Goal: Task Accomplishment & Management: Complete application form

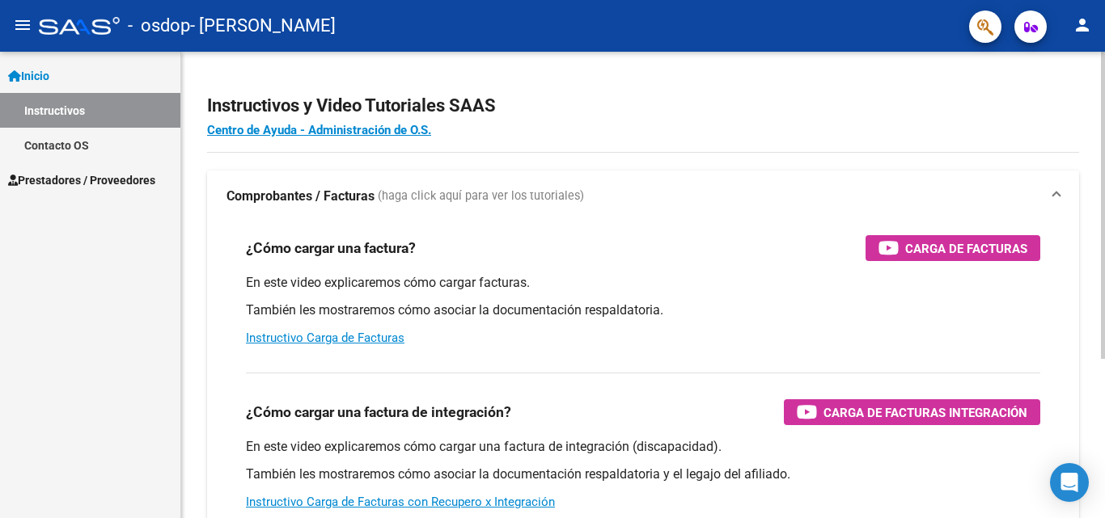
scroll to position [81, 0]
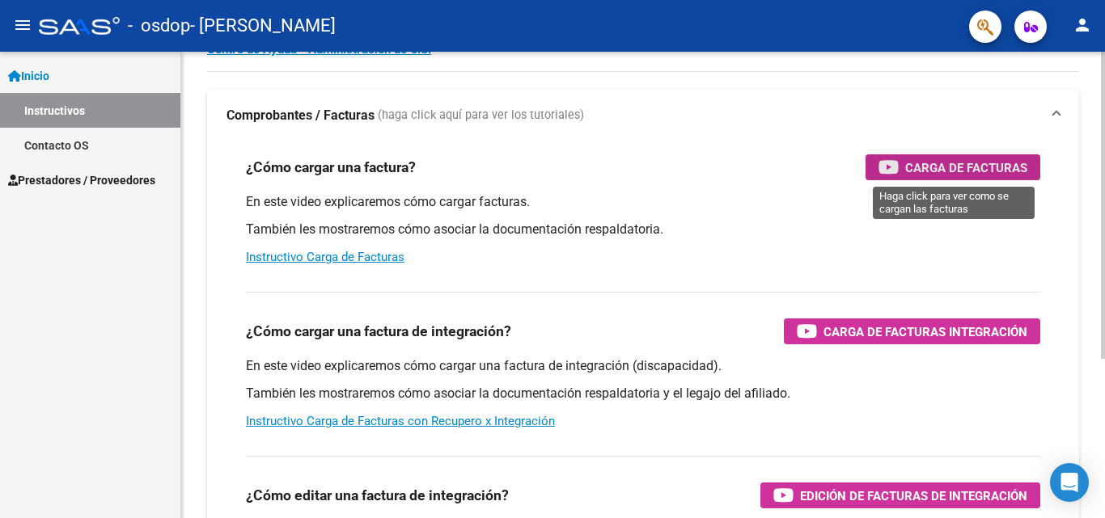
click at [997, 169] on span "Carga de Facturas" at bounding box center [966, 168] width 122 height 20
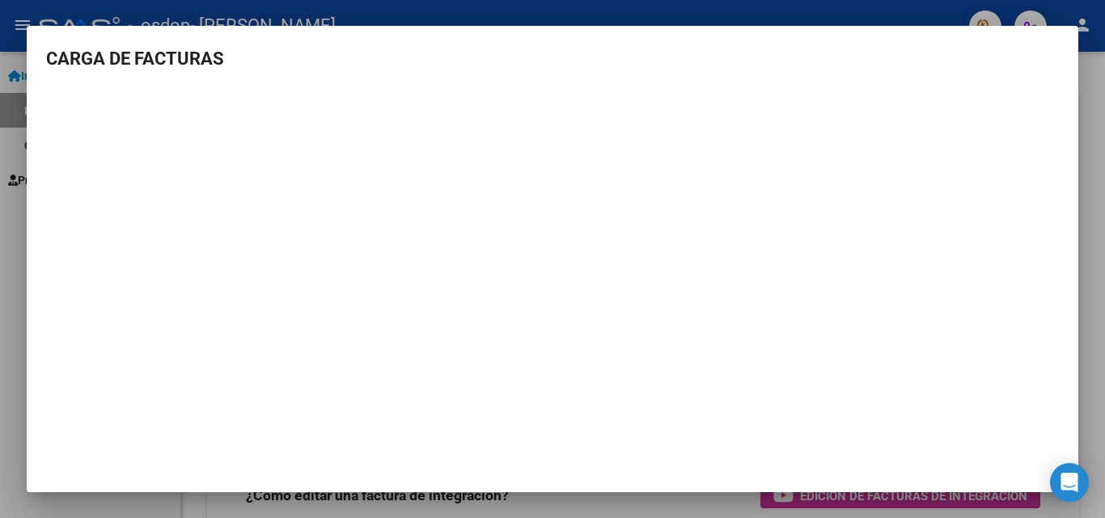
click at [83, 57] on h3 "CARGA DE FACTURAS" at bounding box center [552, 58] width 1013 height 27
click at [1094, 425] on div at bounding box center [552, 259] width 1105 height 518
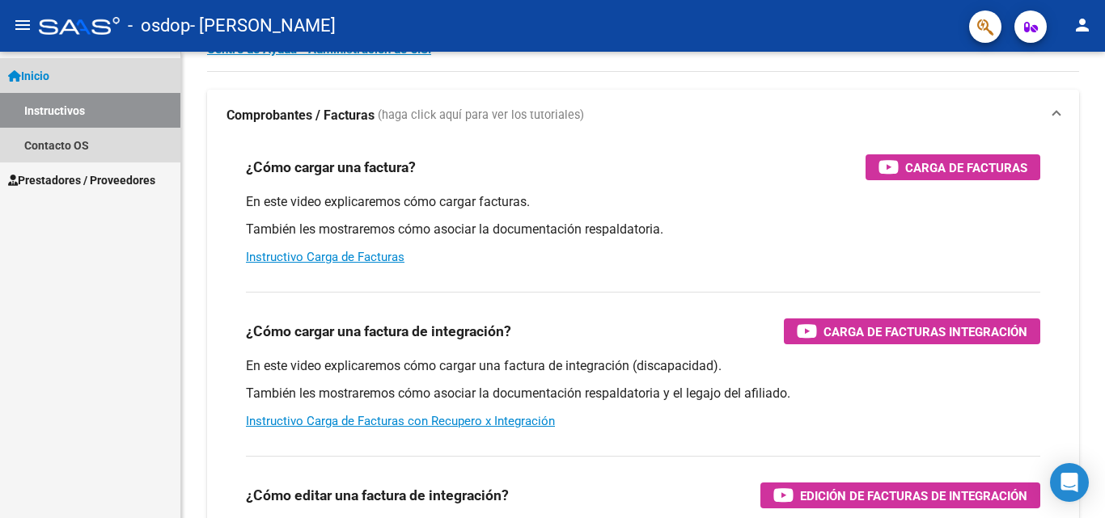
click at [49, 71] on span "Inicio" at bounding box center [28, 76] width 41 height 18
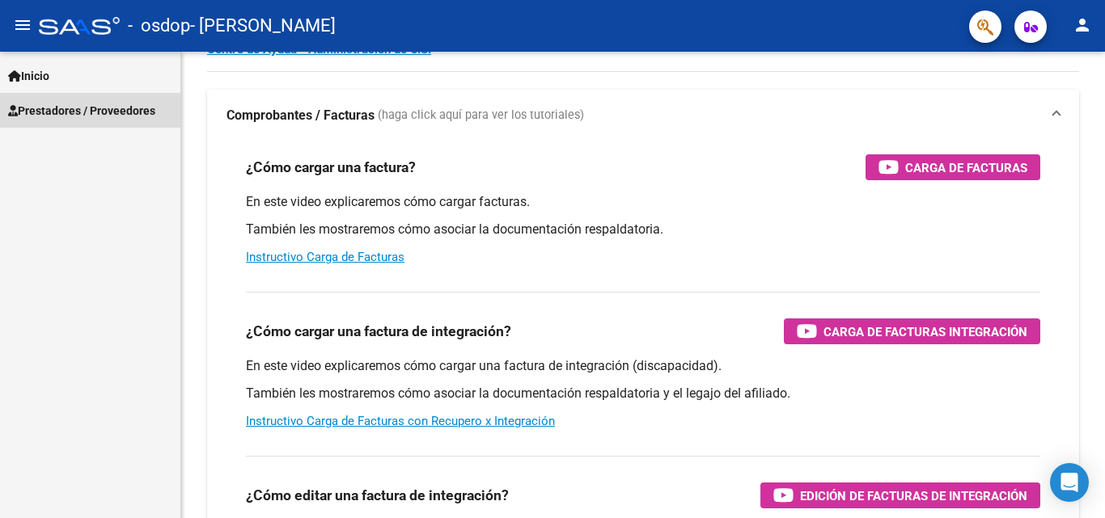
click at [56, 108] on span "Prestadores / Proveedores" at bounding box center [81, 111] width 147 height 18
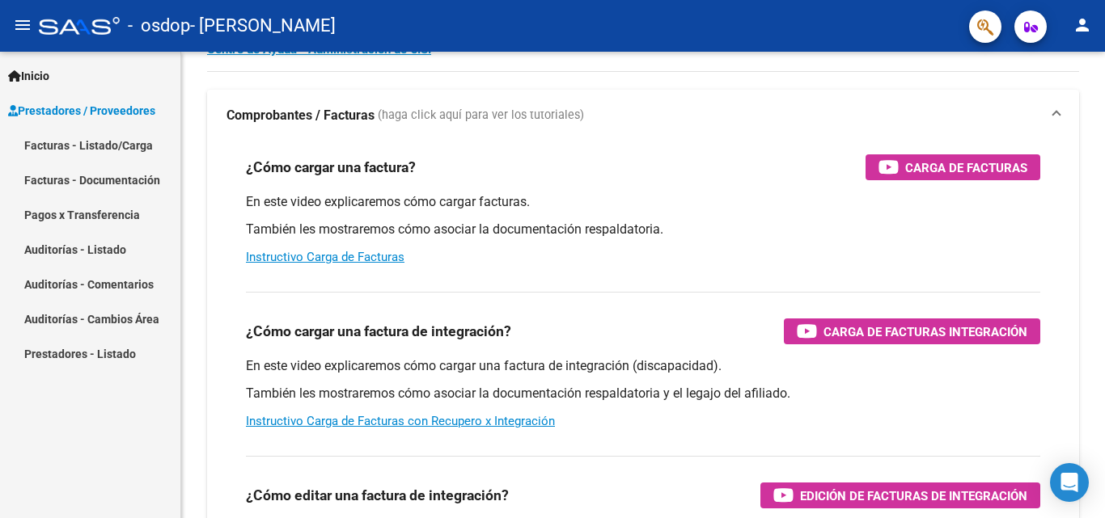
click at [58, 139] on link "Facturas - Listado/Carga" at bounding box center [90, 145] width 180 height 35
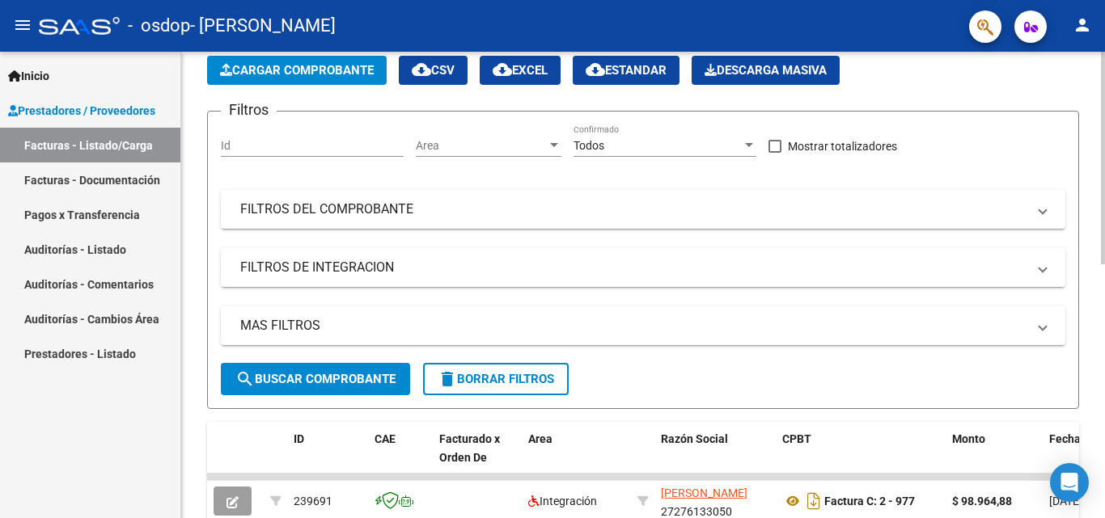
click at [296, 72] on span "Cargar Comprobante" at bounding box center [297, 70] width 154 height 15
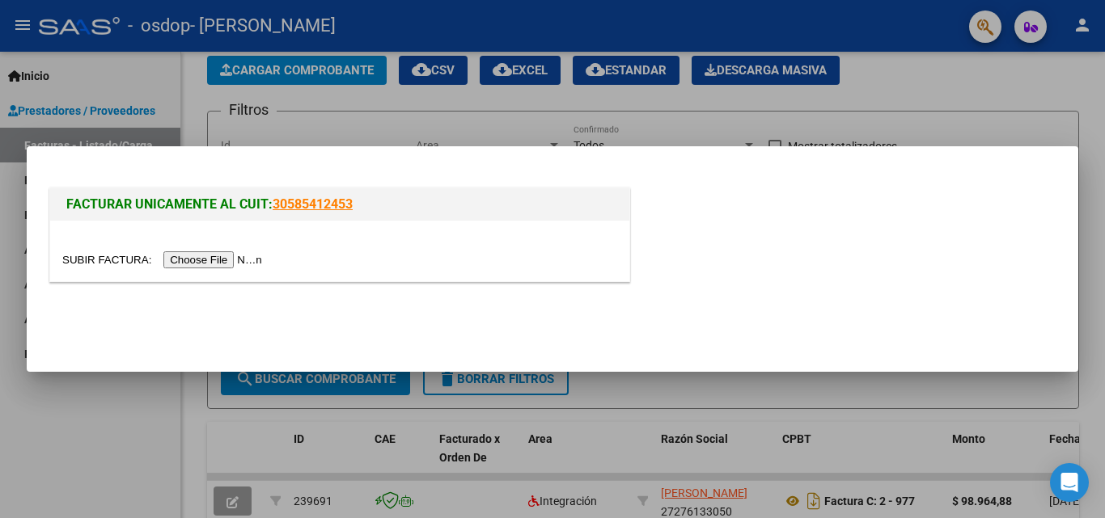
click at [218, 257] on input "file" at bounding box center [164, 260] width 205 height 17
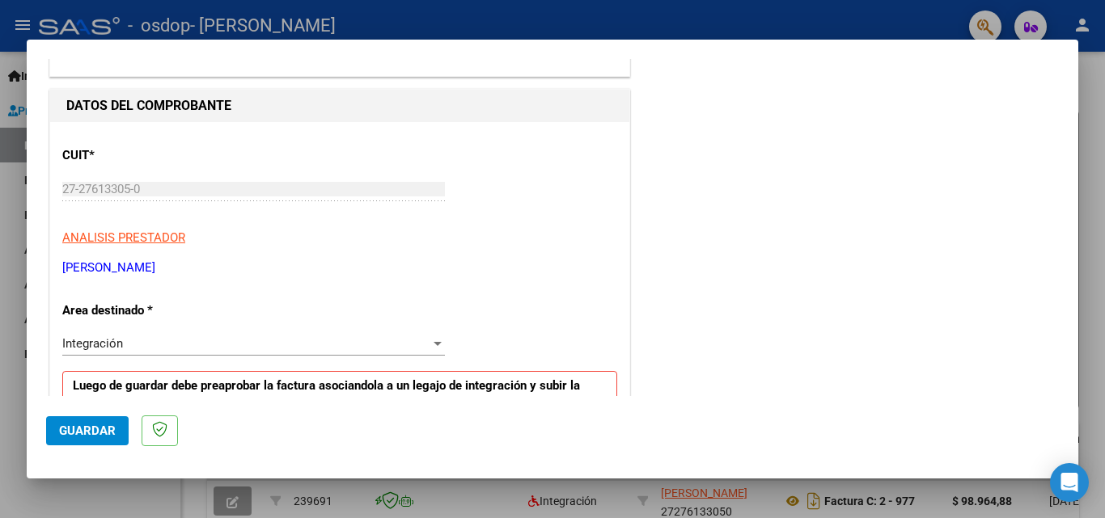
scroll to position [162, 0]
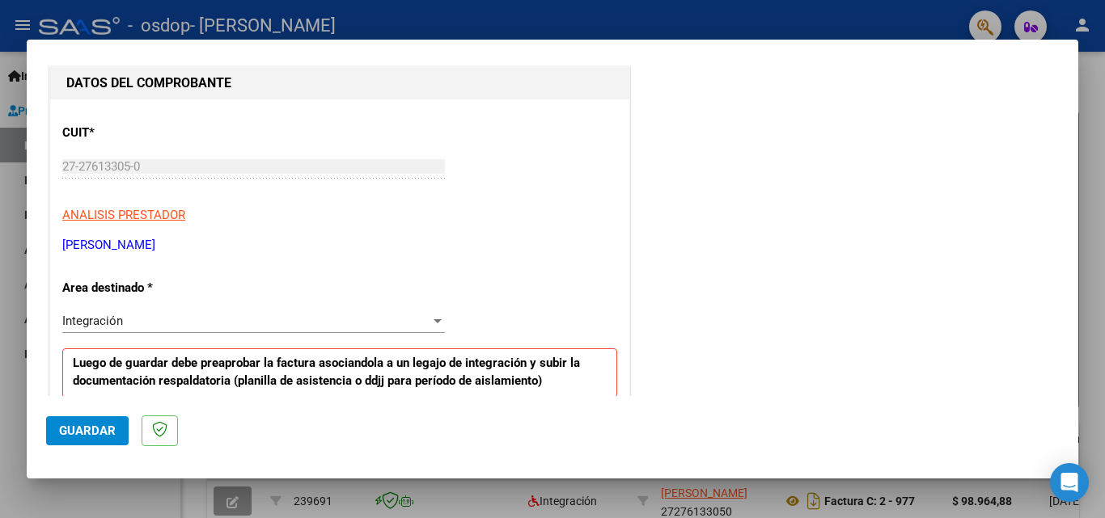
click at [438, 315] on div at bounding box center [437, 321] width 15 height 13
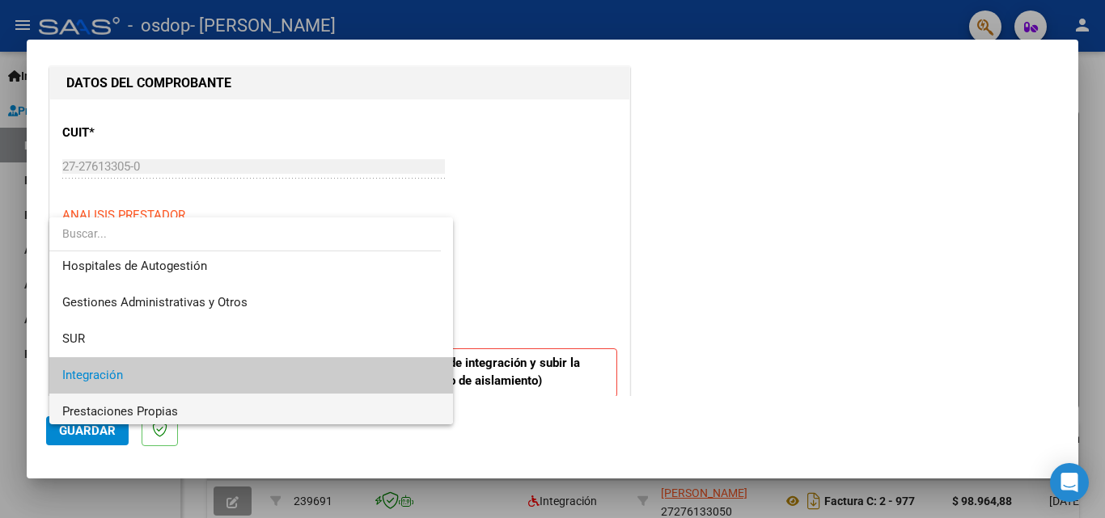
scroll to position [0, 0]
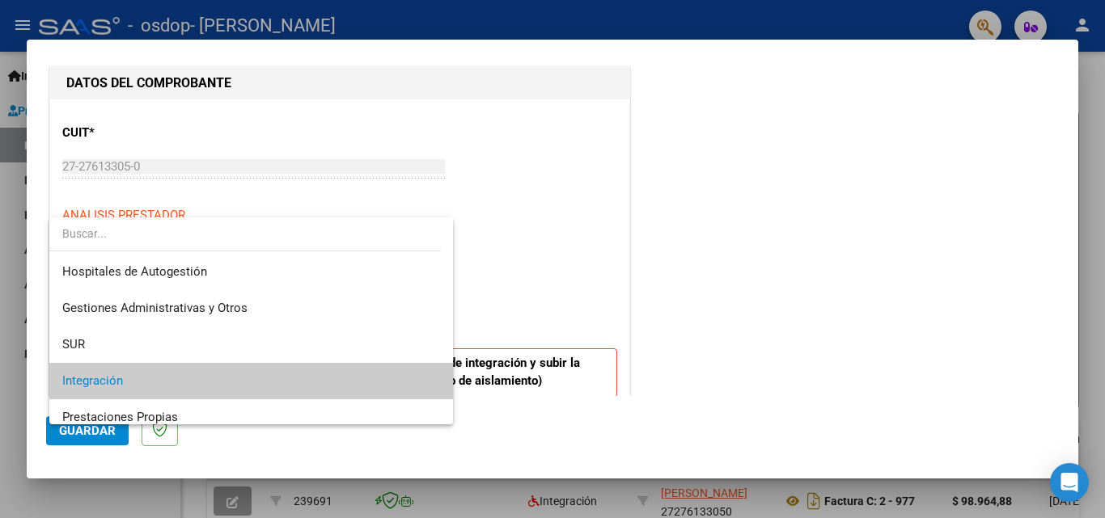
click at [550, 265] on div at bounding box center [552, 259] width 1105 height 518
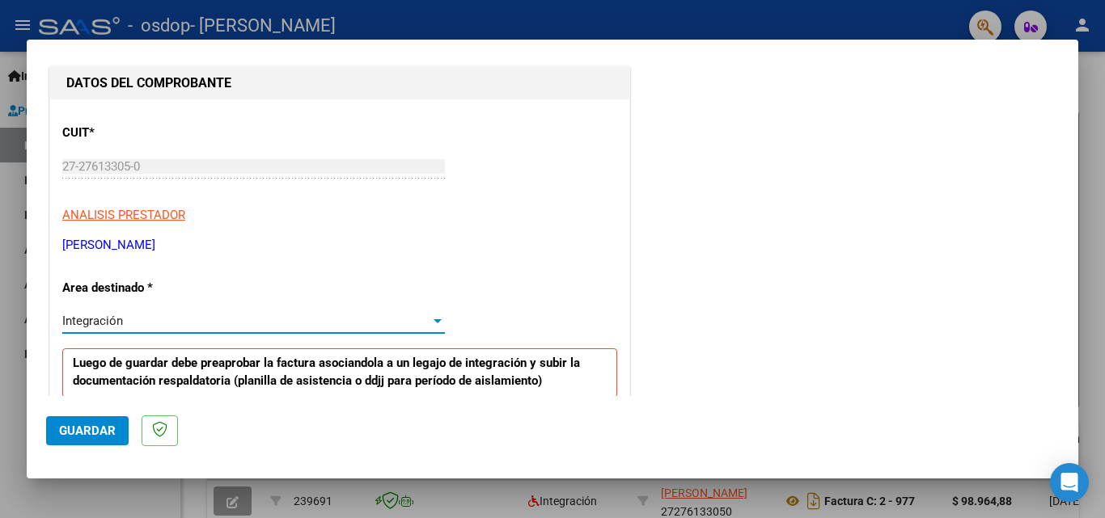
click at [433, 321] on div at bounding box center [437, 321] width 8 height 4
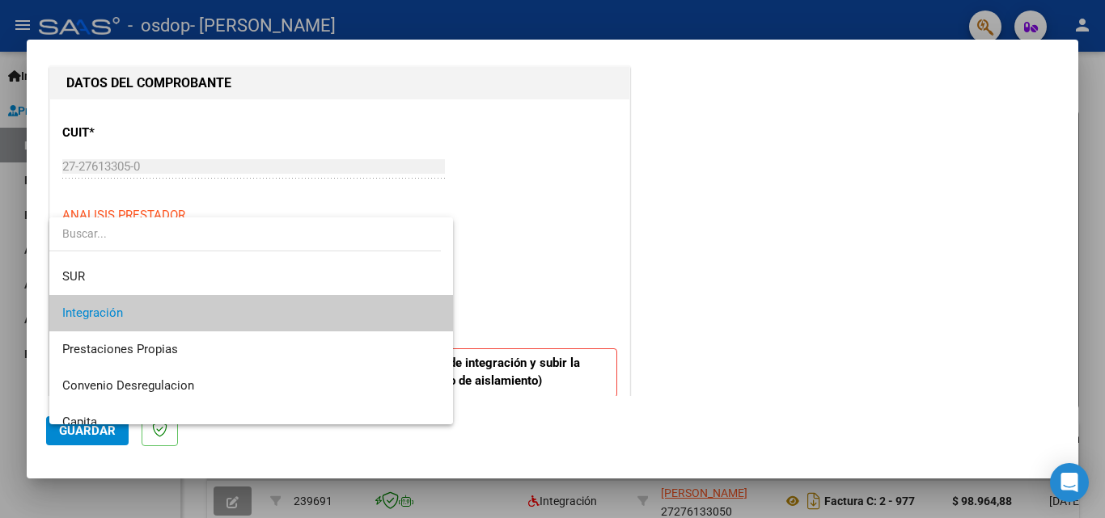
scroll to position [72, 0]
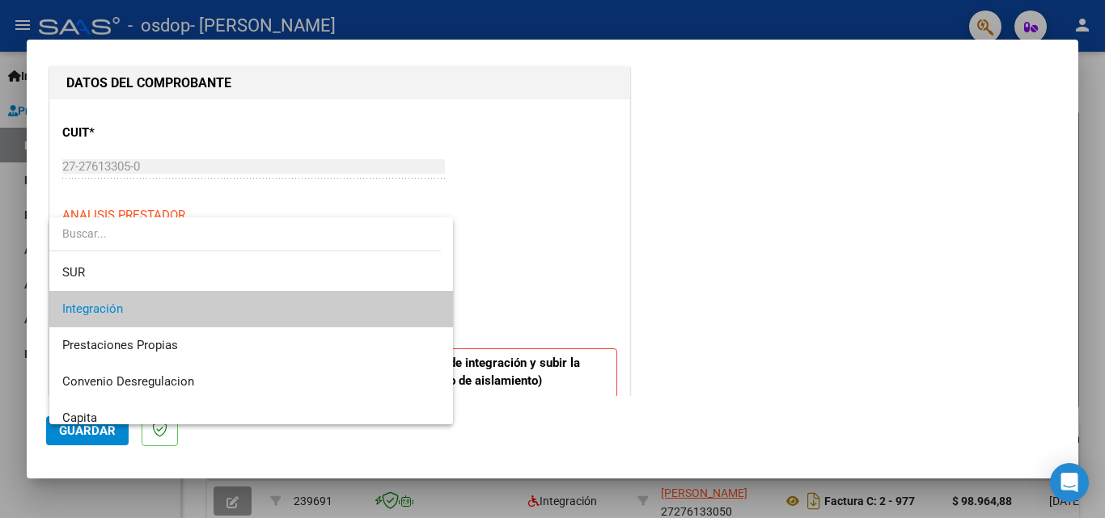
click at [492, 256] on div at bounding box center [552, 259] width 1105 height 518
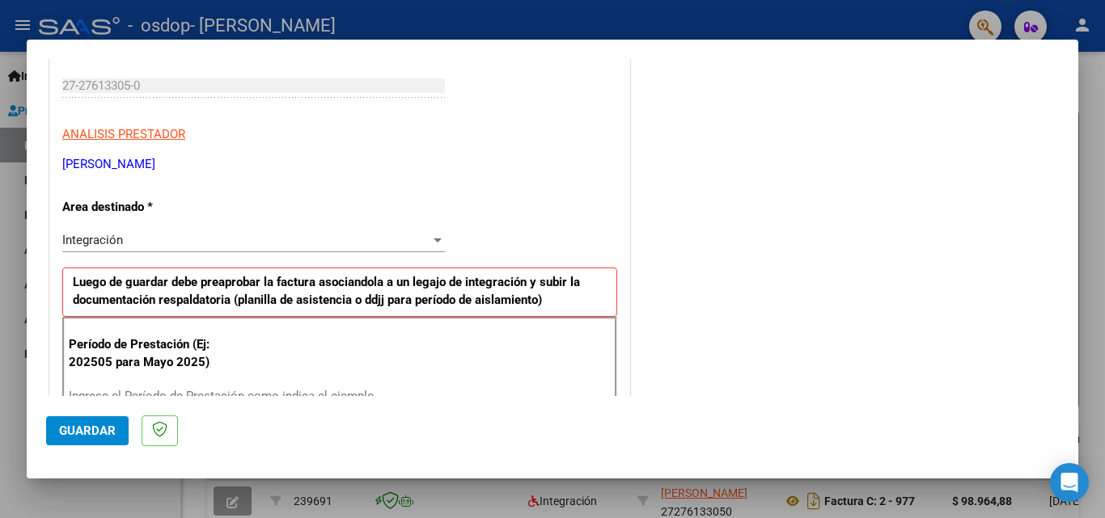
scroll to position [323, 0]
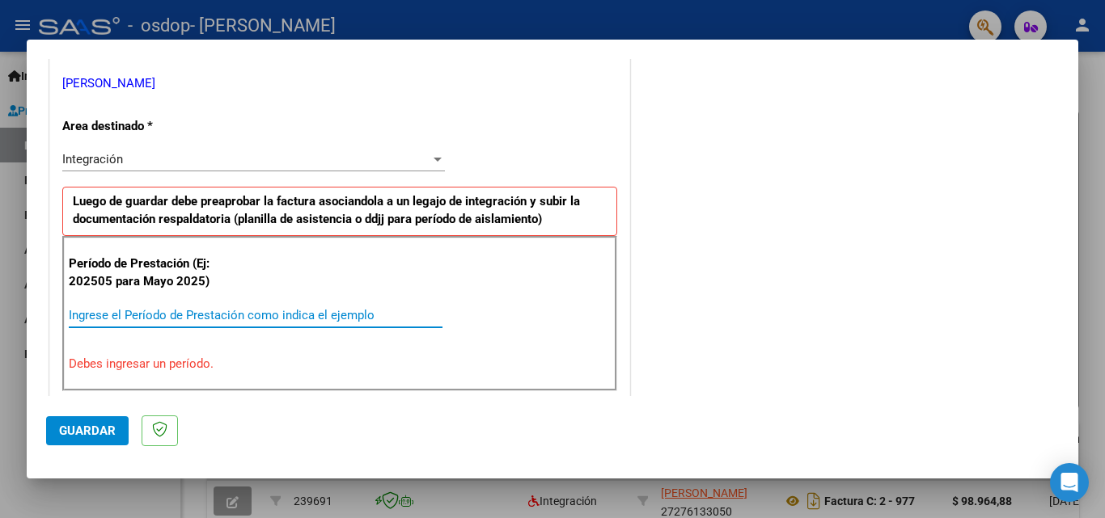
click at [117, 311] on input "Ingrese el Período de Prestación como indica el ejemplo" at bounding box center [256, 315] width 374 height 15
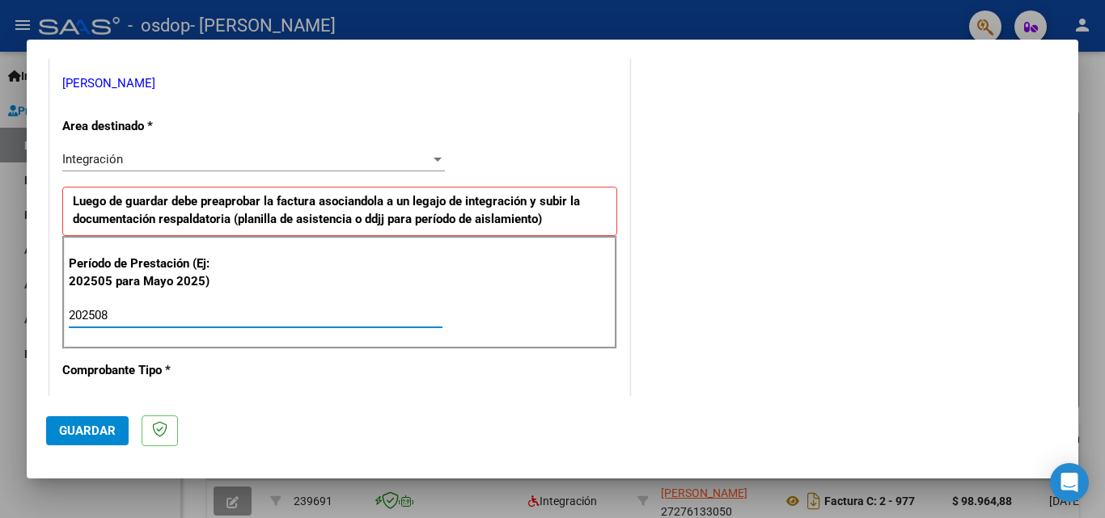
type input "202508"
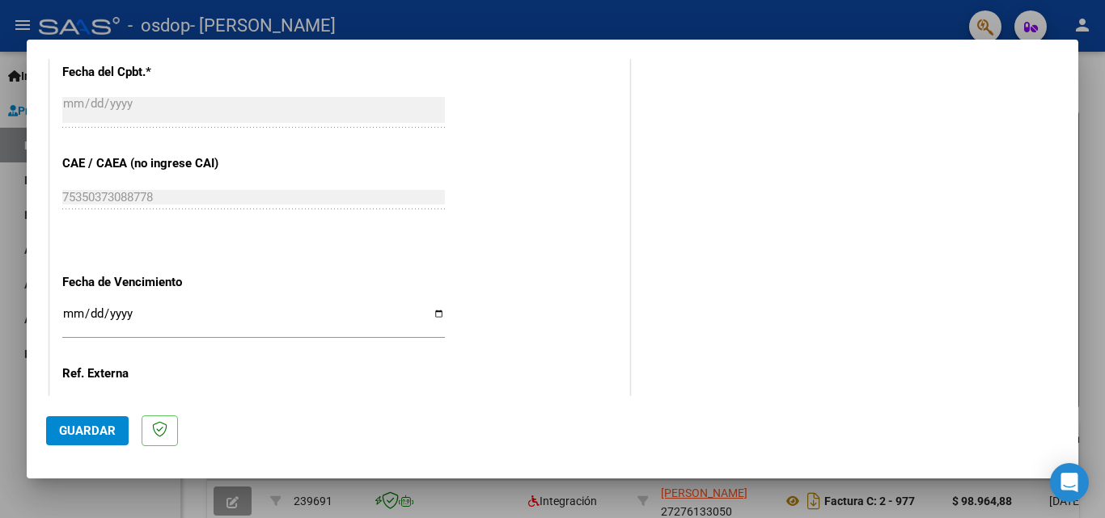
scroll to position [970, 0]
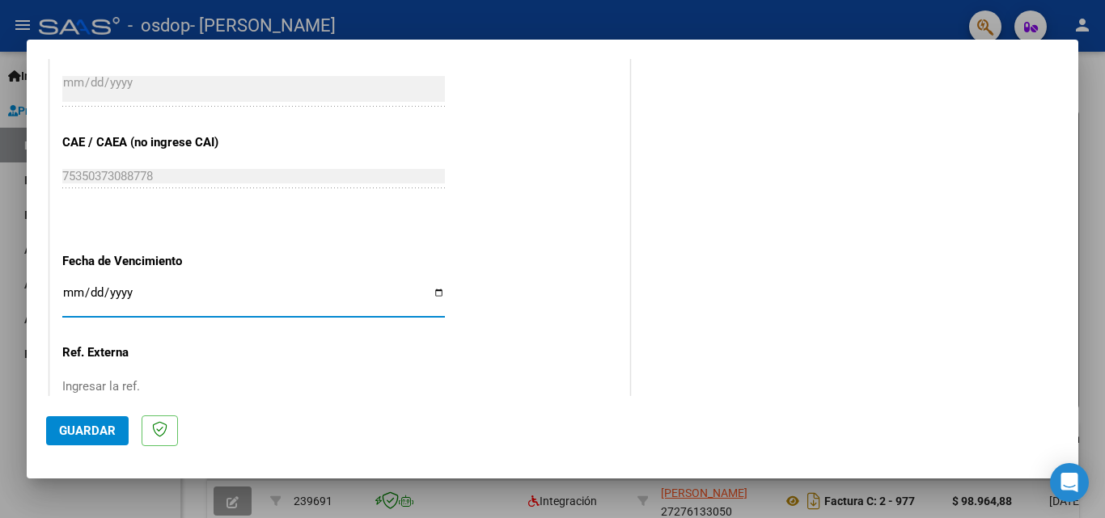
click at [431, 291] on input "Ingresar la fecha" at bounding box center [253, 299] width 383 height 26
type input "[DATE]"
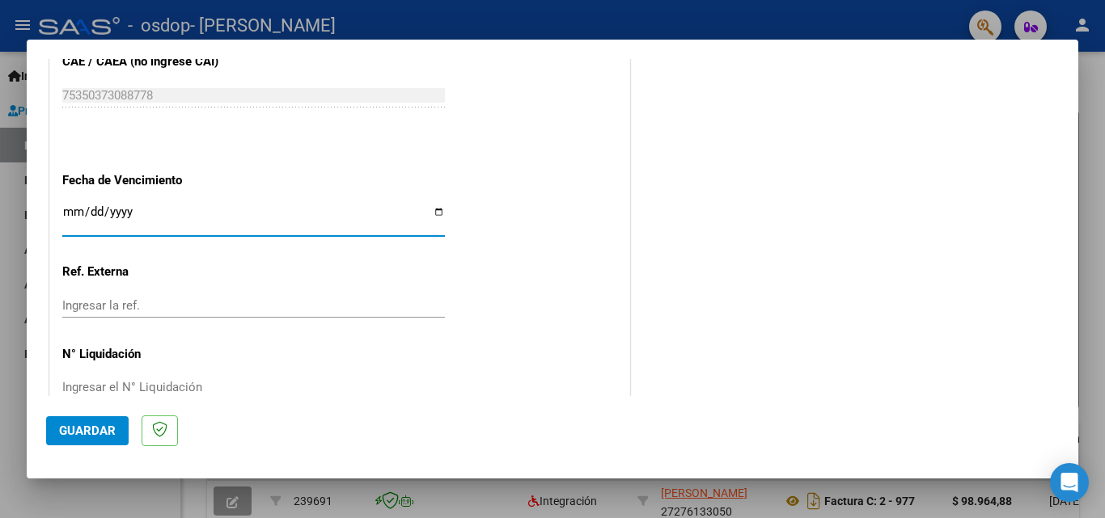
scroll to position [1086, 0]
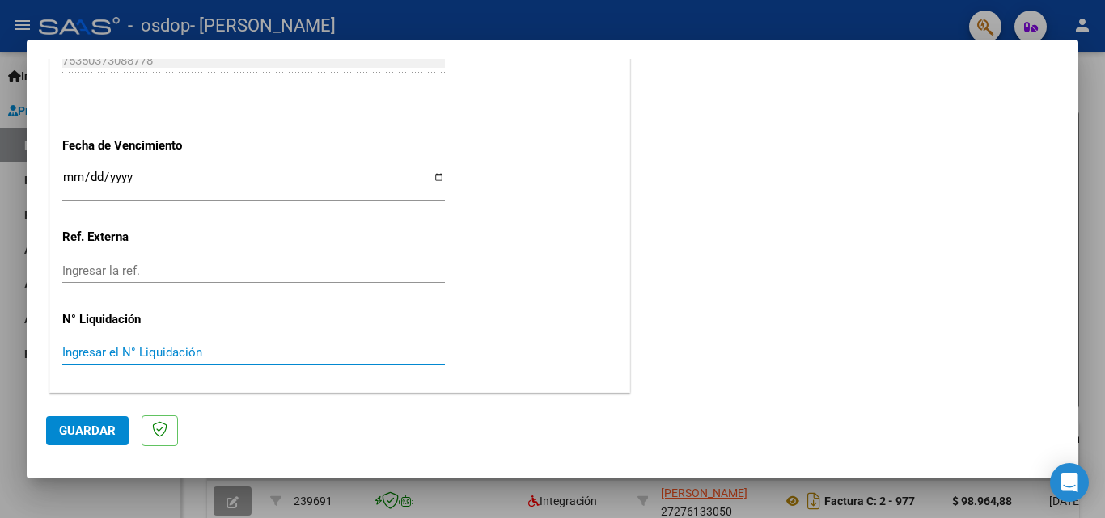
click at [120, 347] on input "Ingresar el N° Liquidación" at bounding box center [253, 352] width 383 height 15
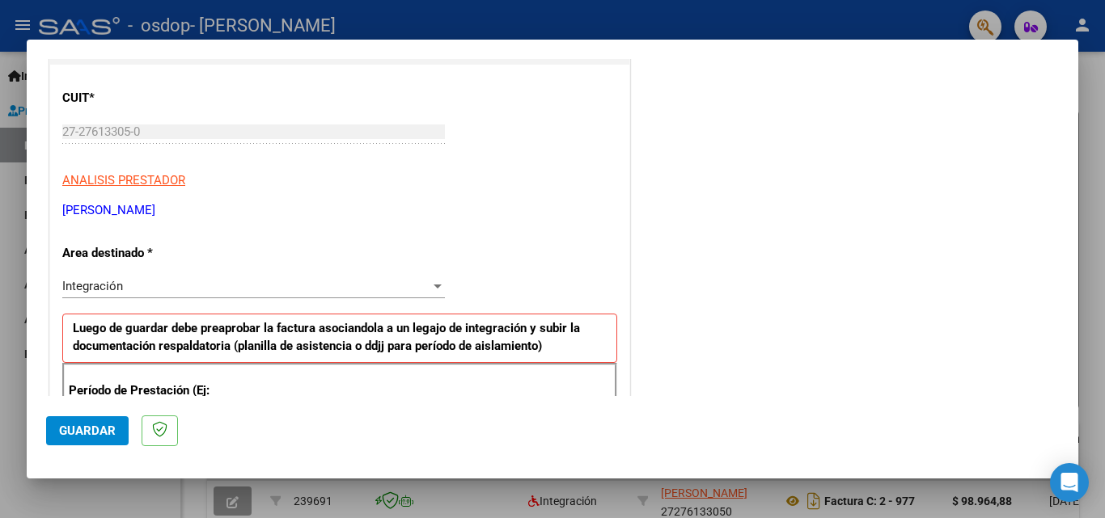
scroll to position [0, 0]
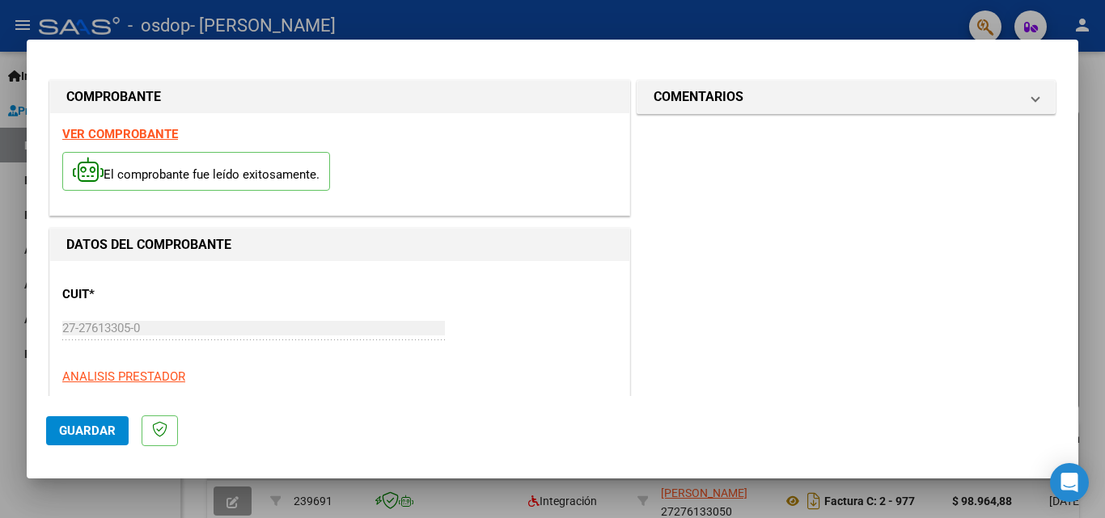
click at [1093, 233] on div at bounding box center [552, 259] width 1105 height 518
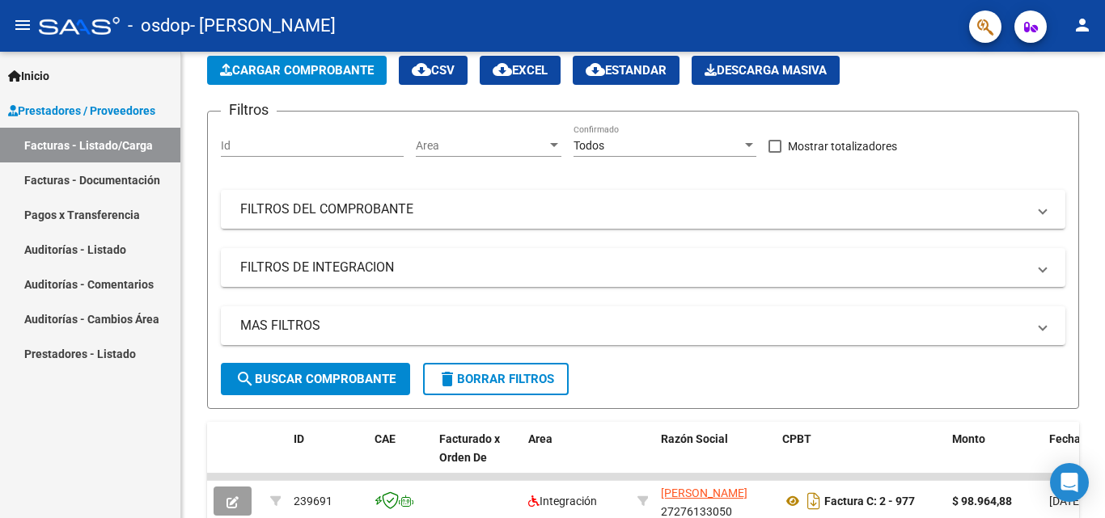
click at [35, 70] on span "Inicio" at bounding box center [28, 76] width 41 height 18
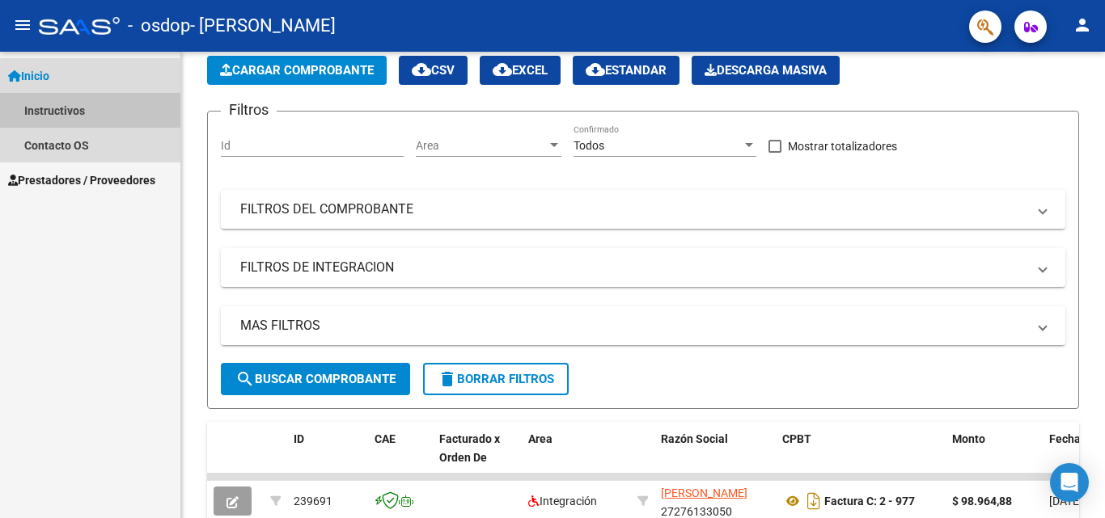
click at [51, 110] on link "Instructivos" at bounding box center [90, 110] width 180 height 35
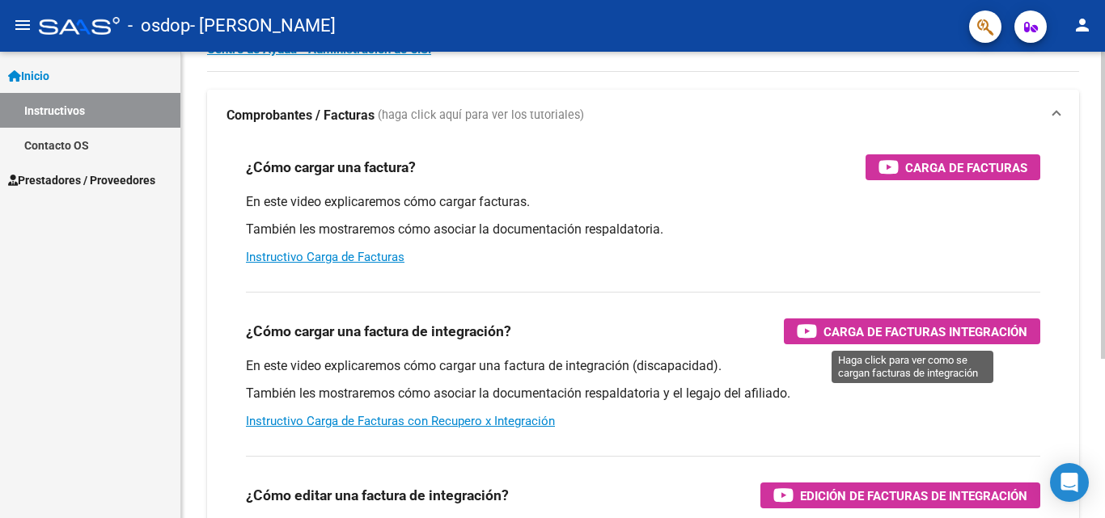
click at [919, 337] on span "Carga de Facturas Integración" at bounding box center [925, 332] width 204 height 20
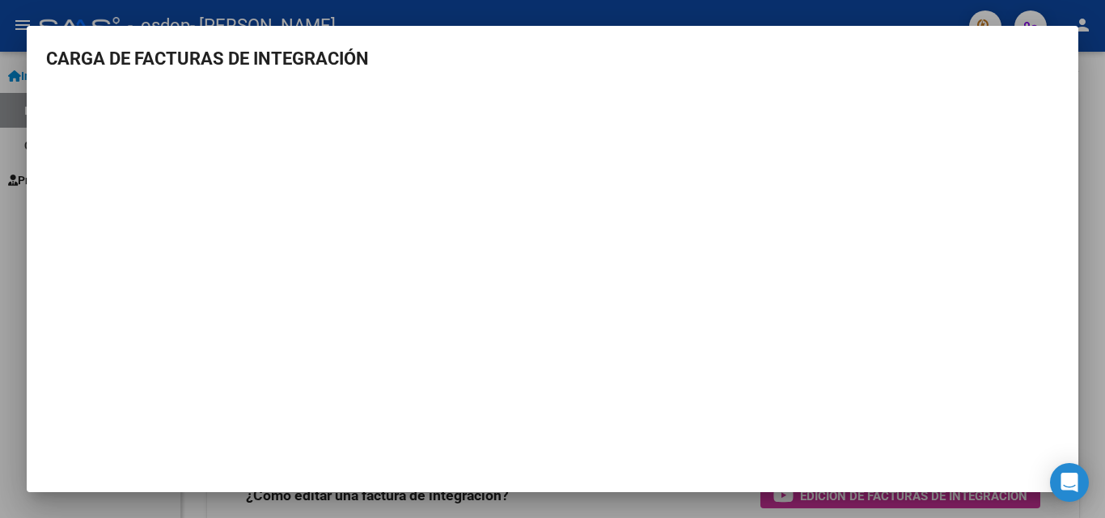
click at [1104, 173] on div at bounding box center [552, 259] width 1105 height 518
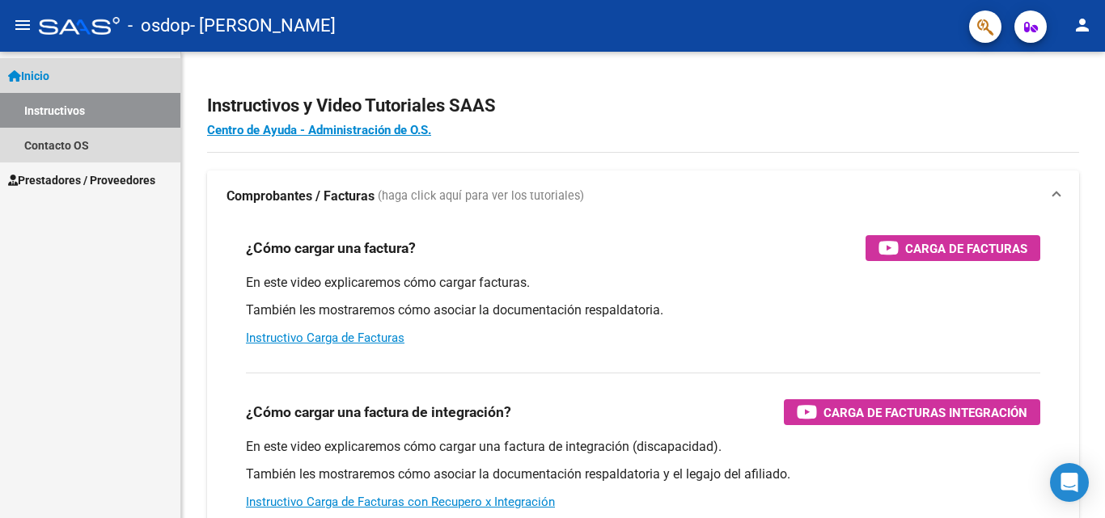
click at [55, 106] on link "Instructivos" at bounding box center [90, 110] width 180 height 35
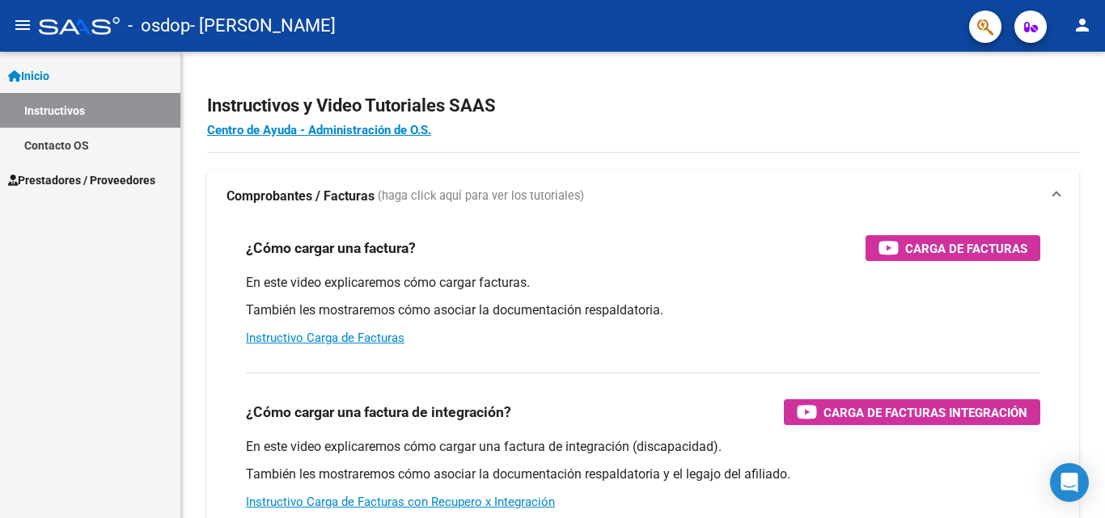
click at [51, 65] on link "Inicio" at bounding box center [90, 75] width 180 height 35
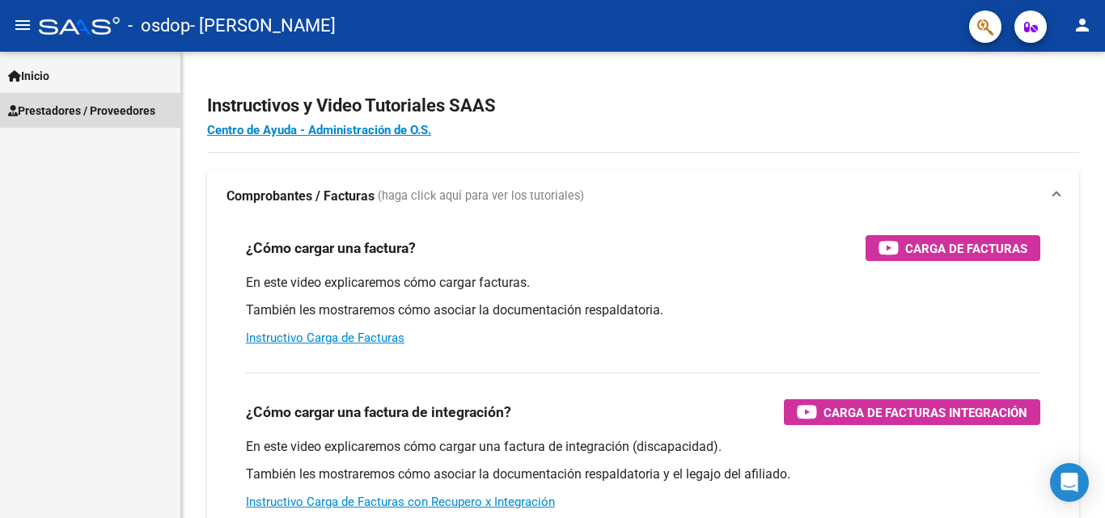
click at [58, 103] on span "Prestadores / Proveedores" at bounding box center [81, 111] width 147 height 18
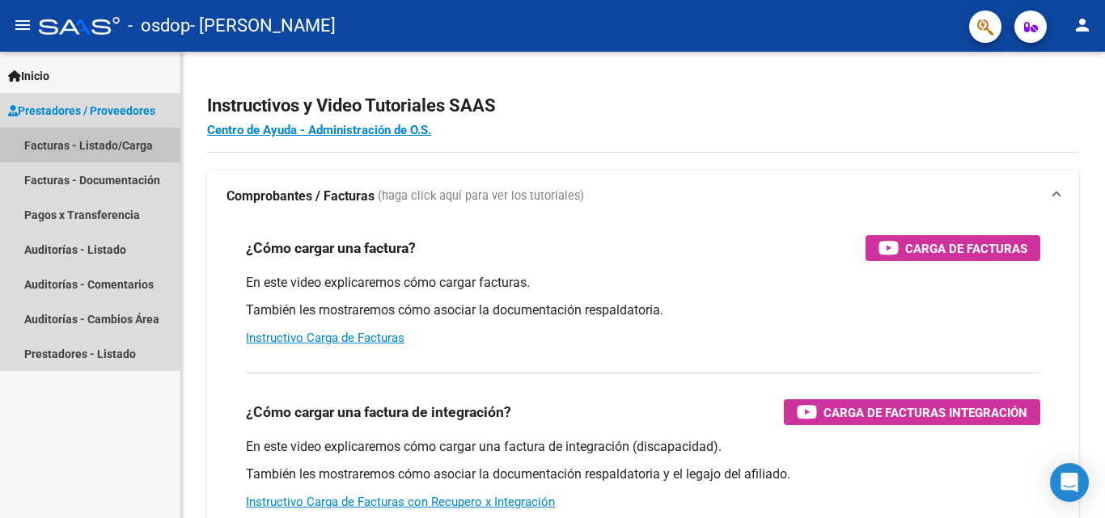
click at [89, 146] on link "Facturas - Listado/Carga" at bounding box center [90, 145] width 180 height 35
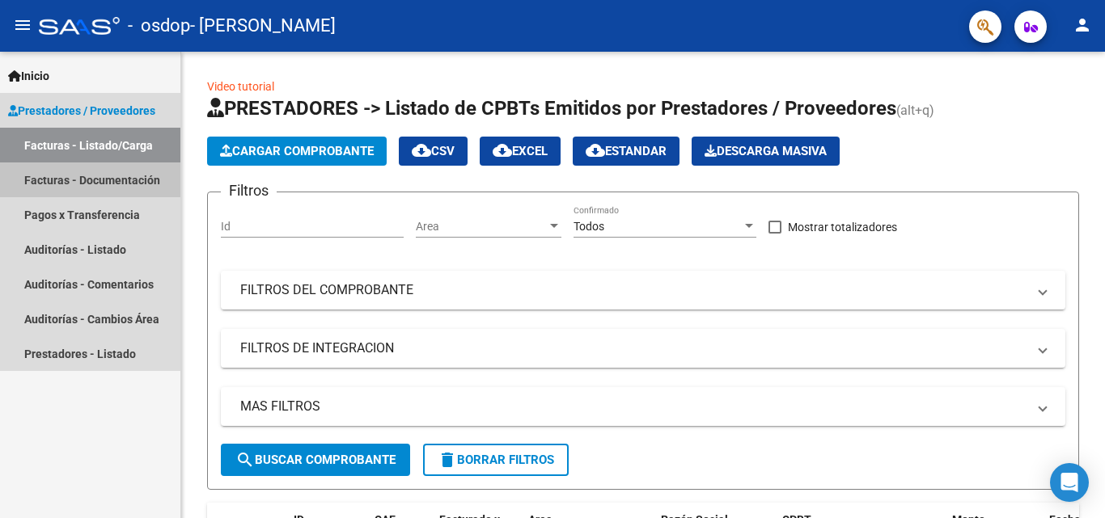
click at [78, 173] on link "Facturas - Documentación" at bounding box center [90, 180] width 180 height 35
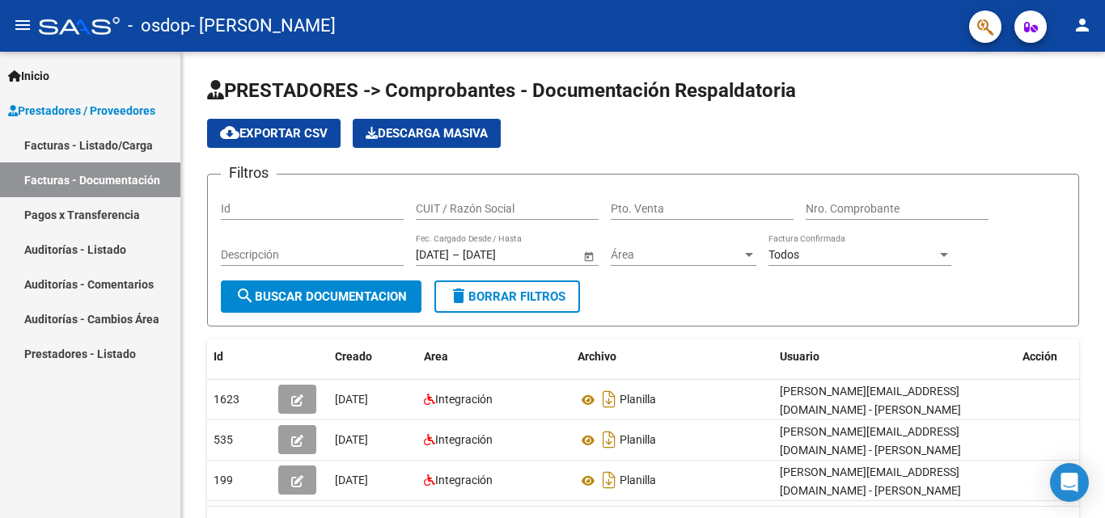
click at [49, 75] on span "Inicio" at bounding box center [28, 76] width 41 height 18
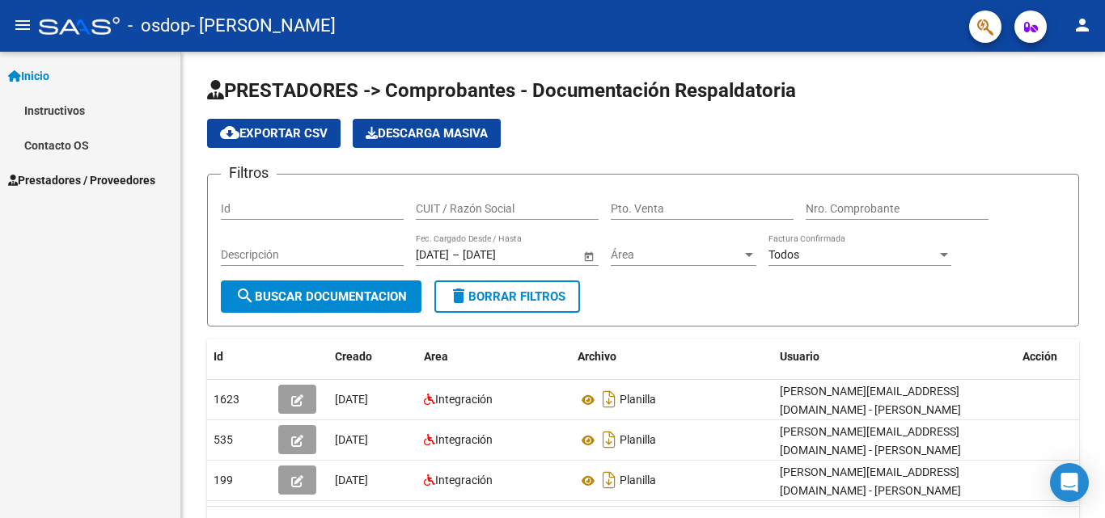
click at [67, 113] on link "Instructivos" at bounding box center [90, 110] width 180 height 35
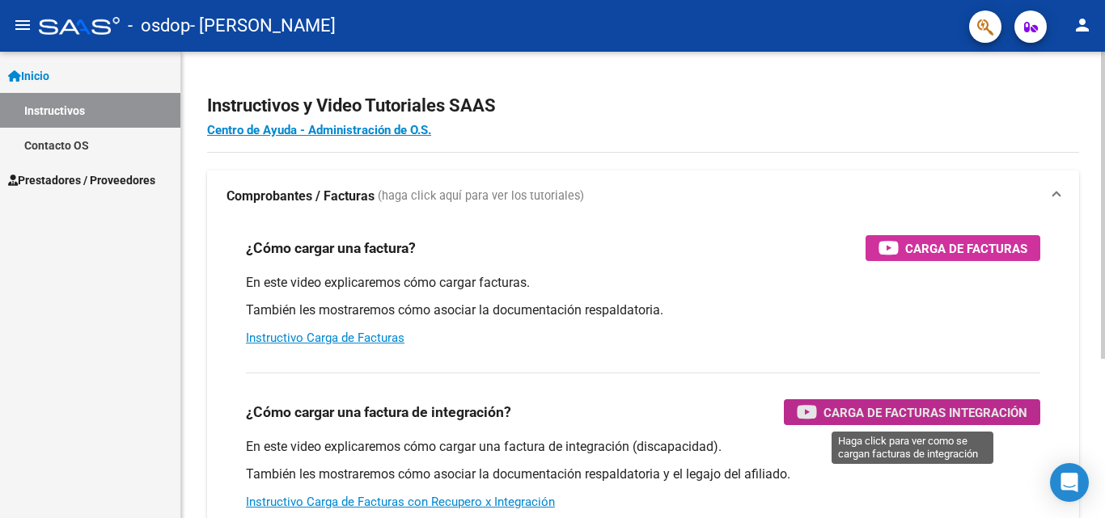
click at [895, 416] on span "Carga de Facturas Integración" at bounding box center [925, 413] width 204 height 20
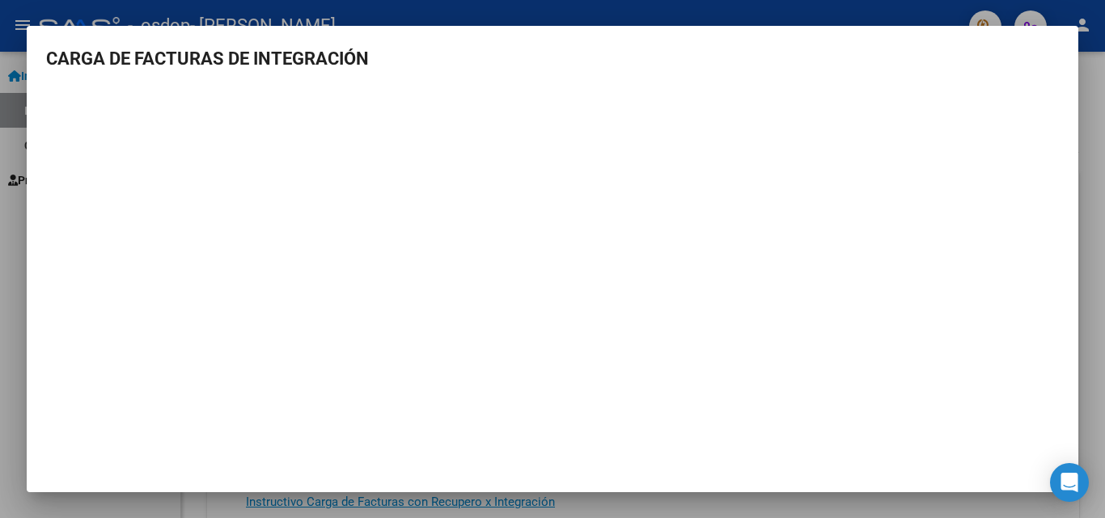
click at [1100, 205] on div at bounding box center [552, 259] width 1105 height 518
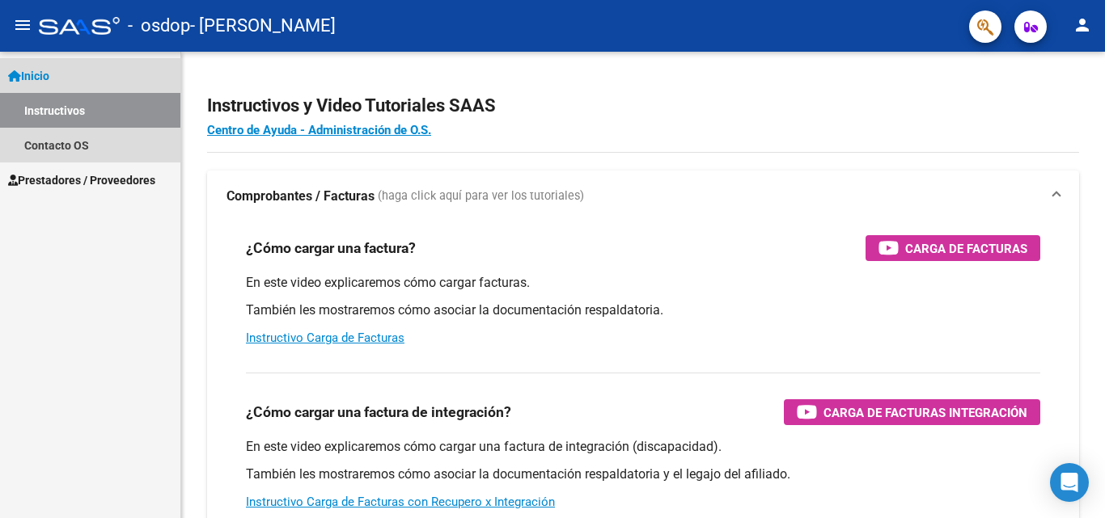
click at [33, 75] on span "Inicio" at bounding box center [28, 76] width 41 height 18
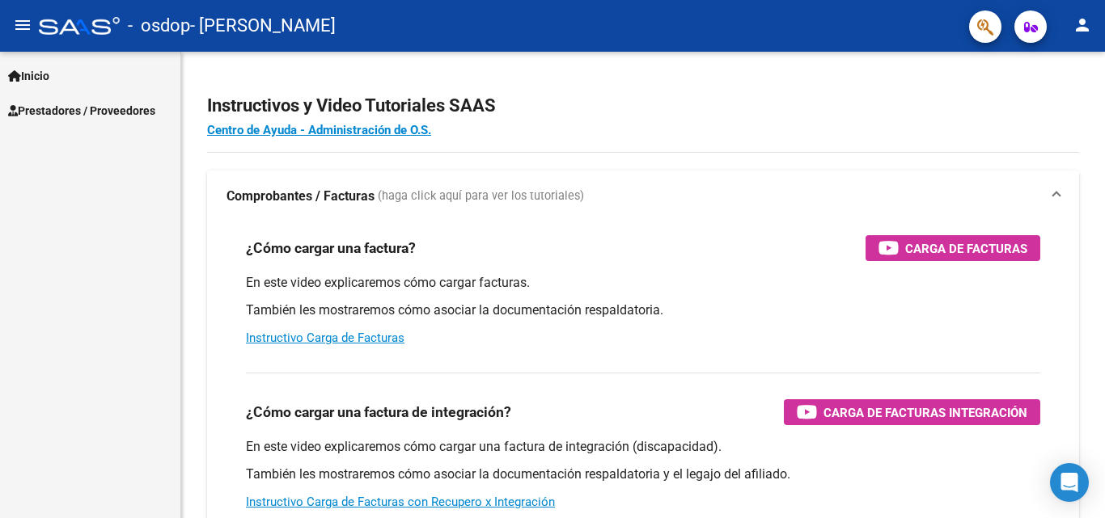
click at [52, 116] on span "Prestadores / Proveedores" at bounding box center [81, 111] width 147 height 18
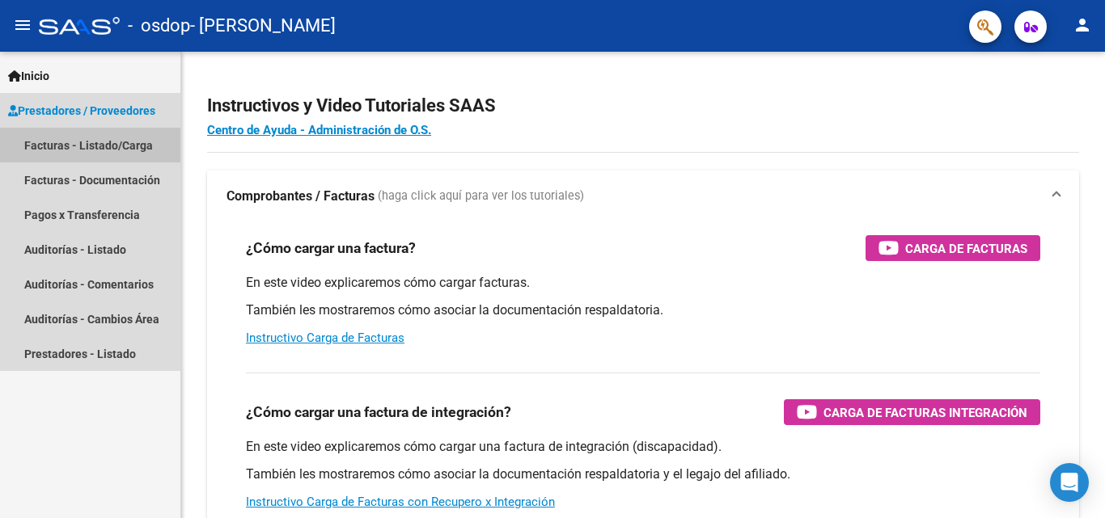
click at [66, 140] on link "Facturas - Listado/Carga" at bounding box center [90, 145] width 180 height 35
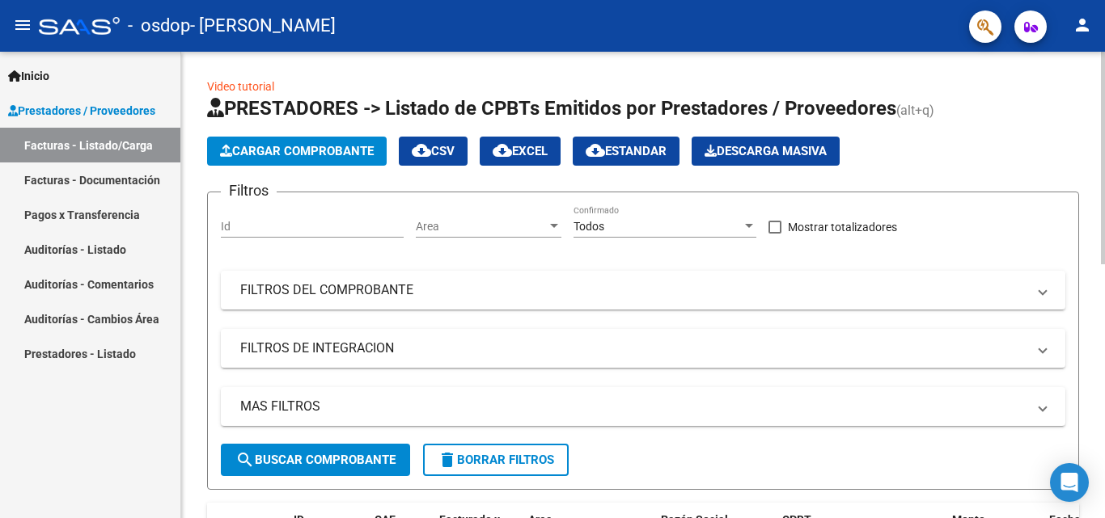
click at [299, 154] on span "Cargar Comprobante" at bounding box center [297, 151] width 154 height 15
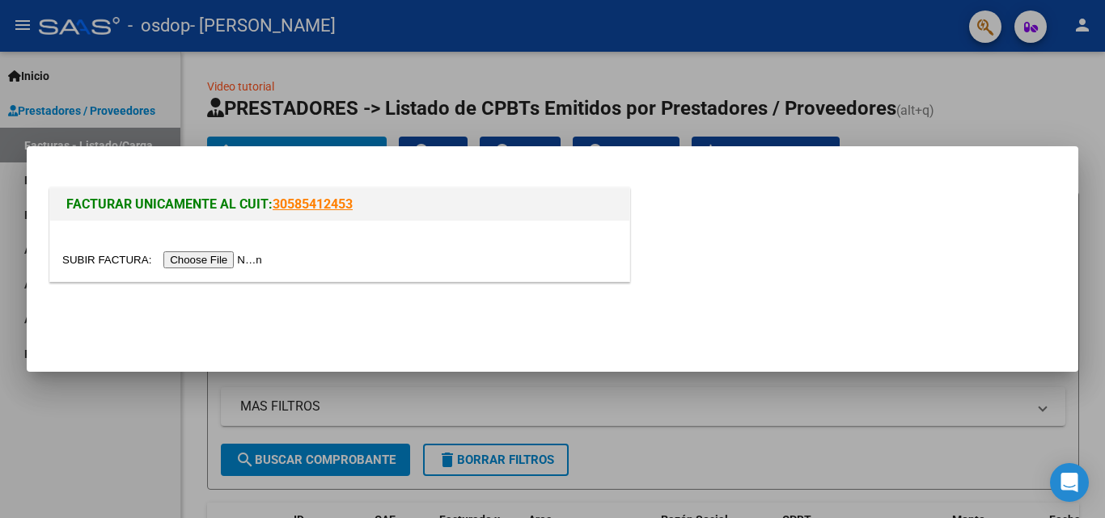
click at [217, 256] on input "file" at bounding box center [164, 260] width 205 height 17
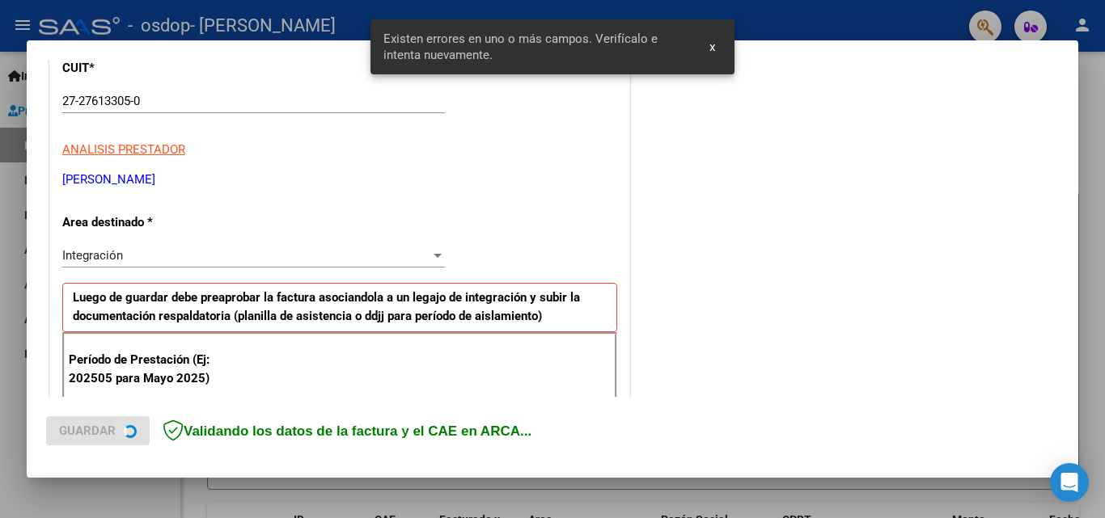
scroll to position [365, 0]
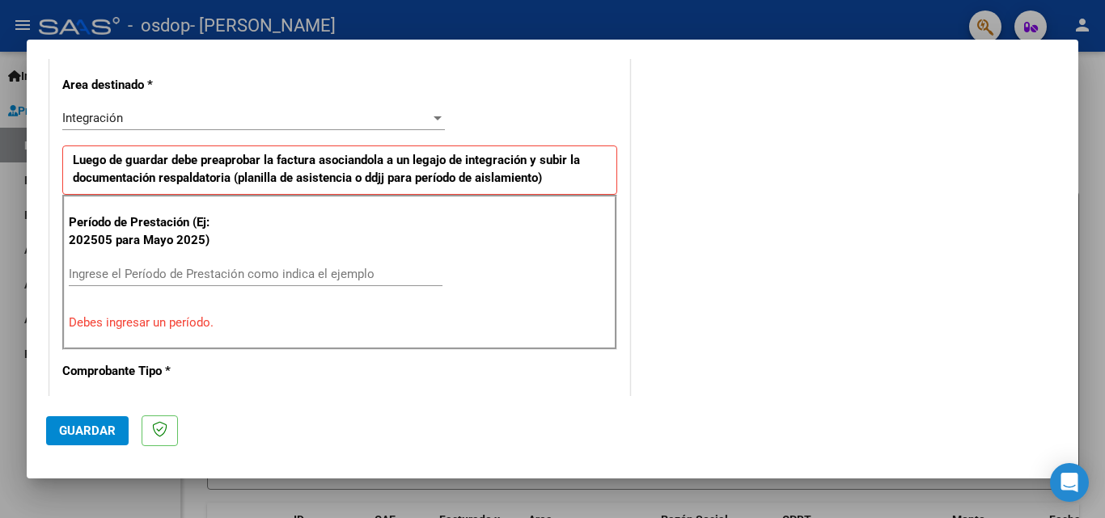
click at [190, 277] on input "Ingrese el Período de Prestación como indica el ejemplo" at bounding box center [256, 274] width 374 height 15
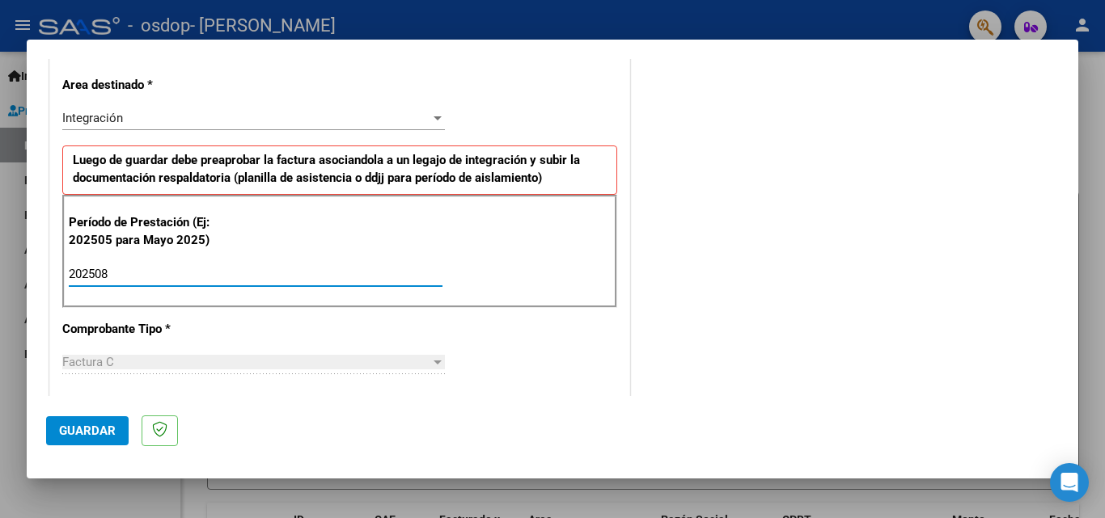
type input "202508"
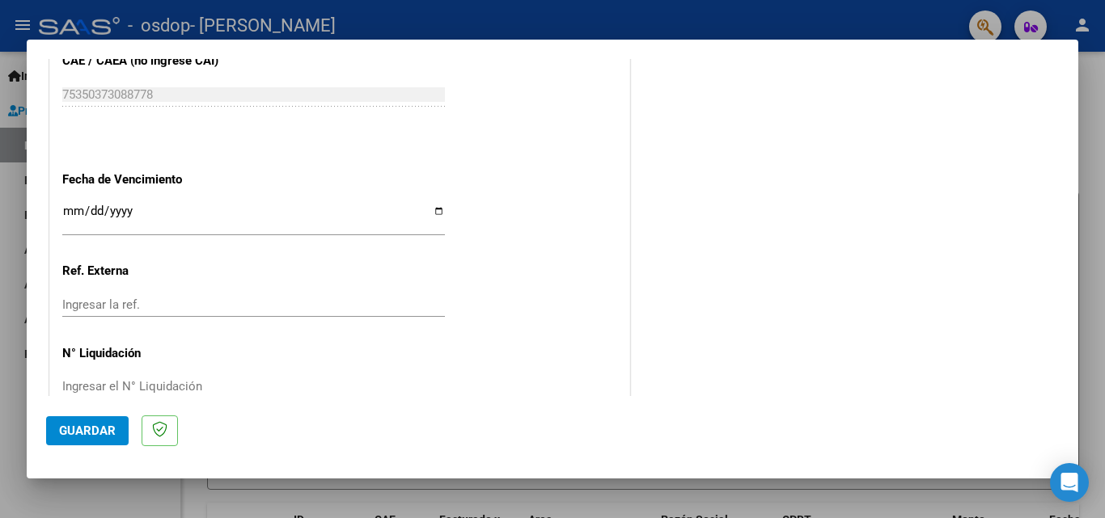
scroll to position [1086, 0]
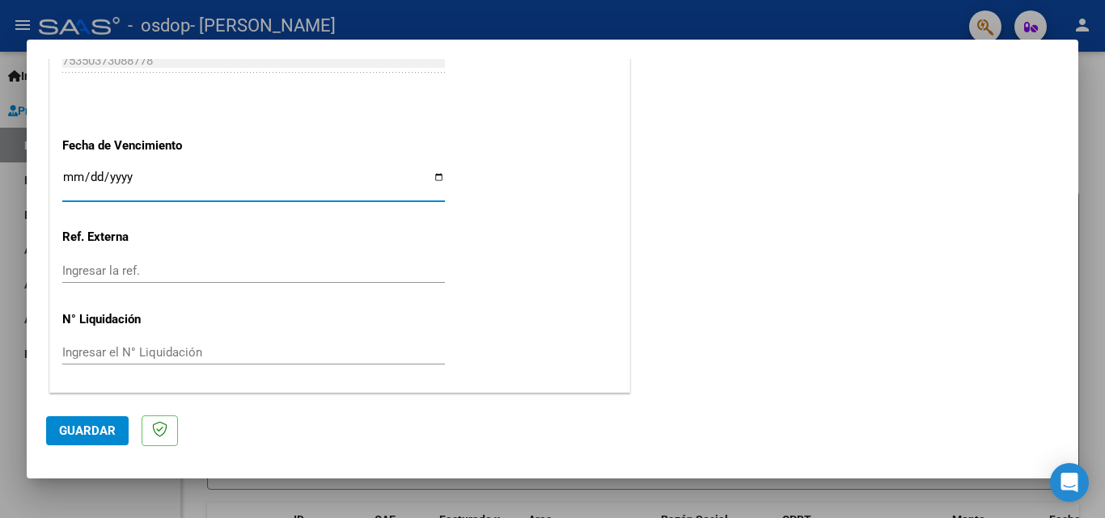
click at [433, 174] on input "Ingresar la fecha" at bounding box center [253, 184] width 383 height 26
type input "[DATE]"
click at [65, 432] on span "Guardar" at bounding box center [87, 431] width 57 height 15
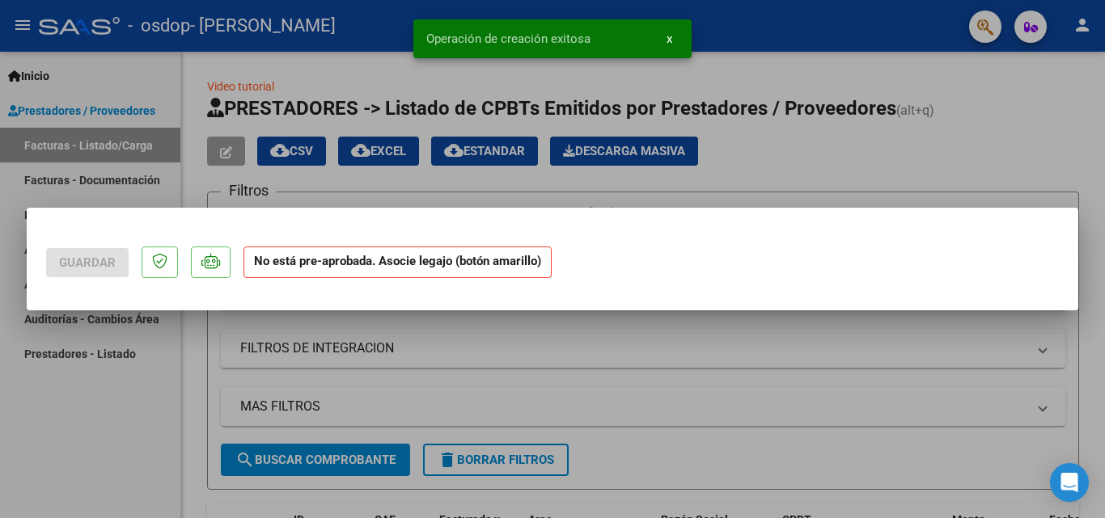
scroll to position [0, 0]
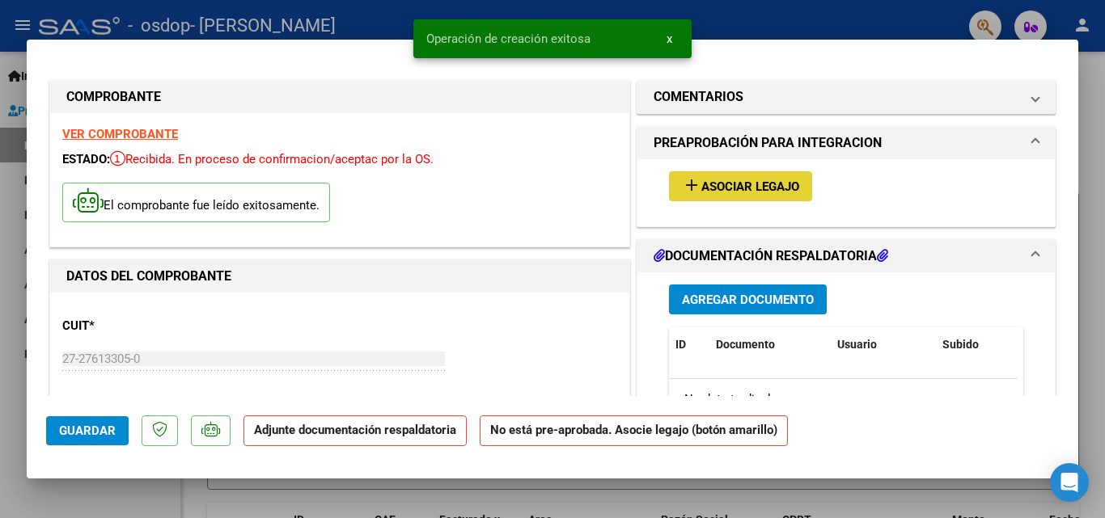
click at [734, 188] on span "Asociar Legajo" at bounding box center [750, 187] width 98 height 15
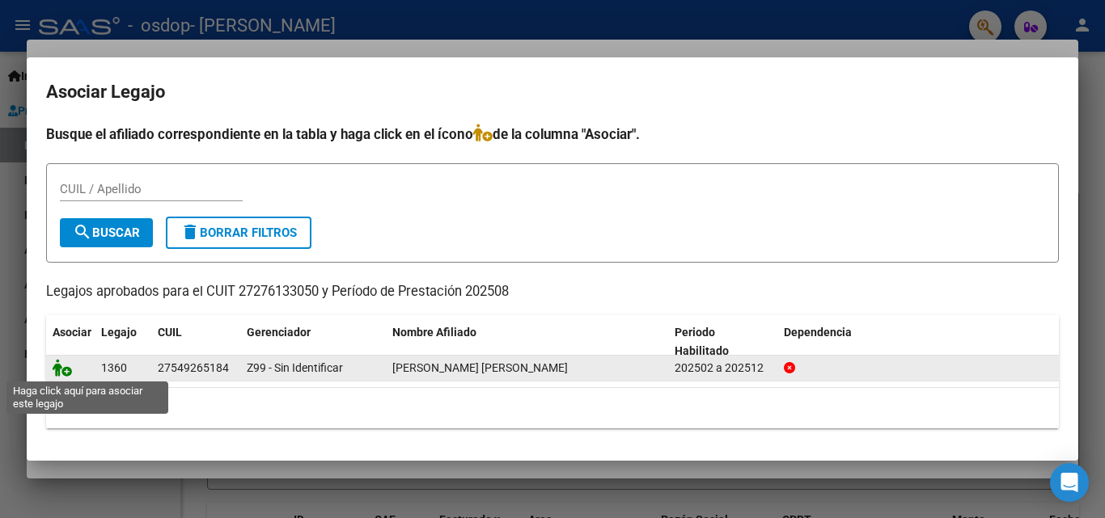
click at [67, 370] on icon at bounding box center [62, 368] width 19 height 18
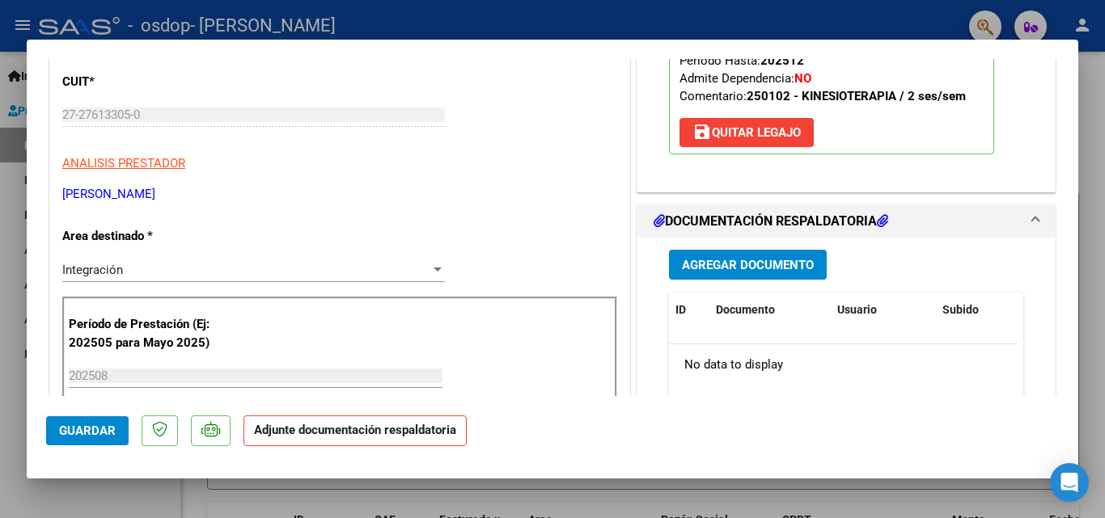
scroll to position [323, 0]
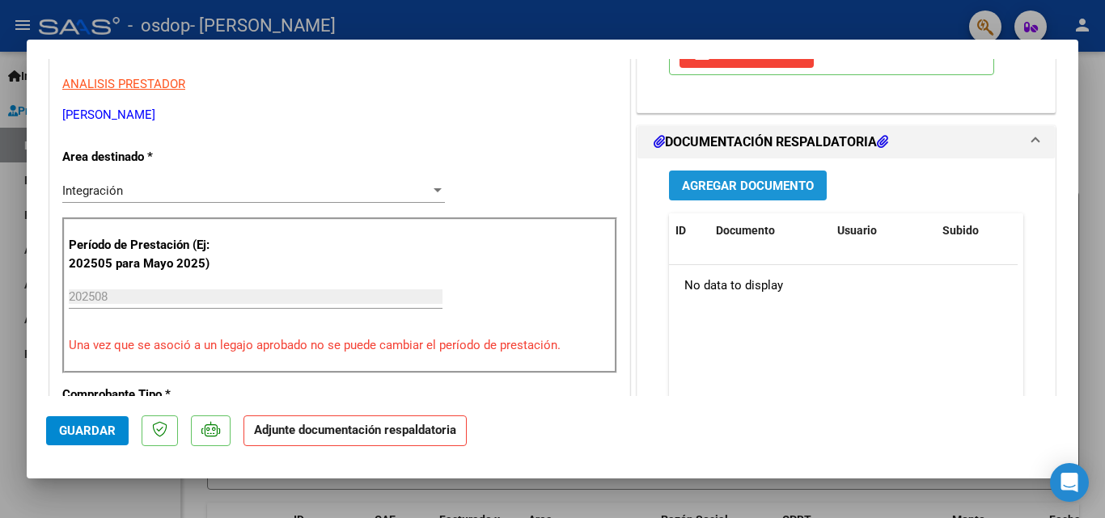
click at [740, 185] on span "Agregar Documento" at bounding box center [748, 186] width 132 height 15
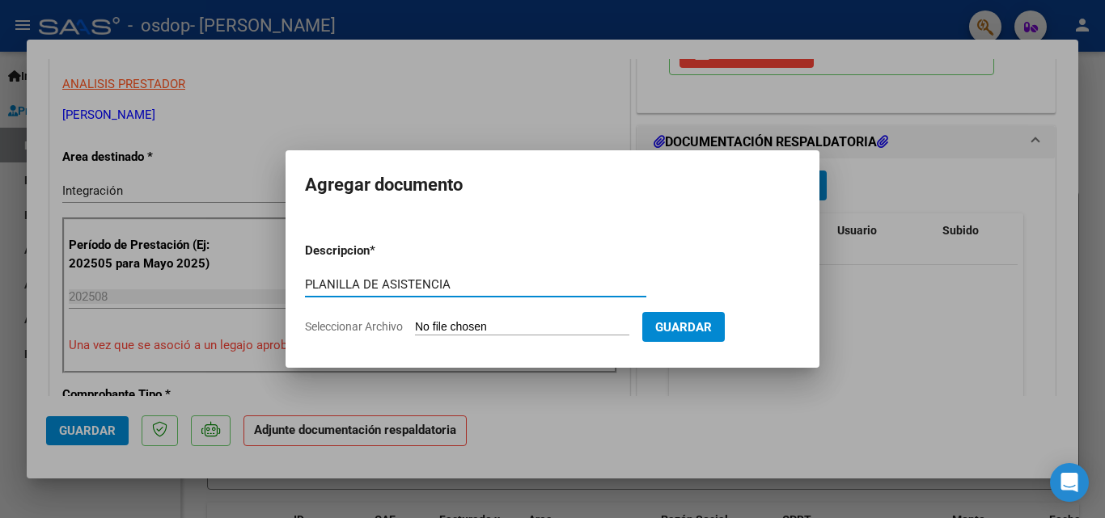
type input "PLANILLA DE ASISTENCIA"
click at [455, 325] on input "Seleccionar Archivo" at bounding box center [522, 327] width 214 height 15
type input "C:\fakepath\Asistencia [PERSON_NAME].pdf"
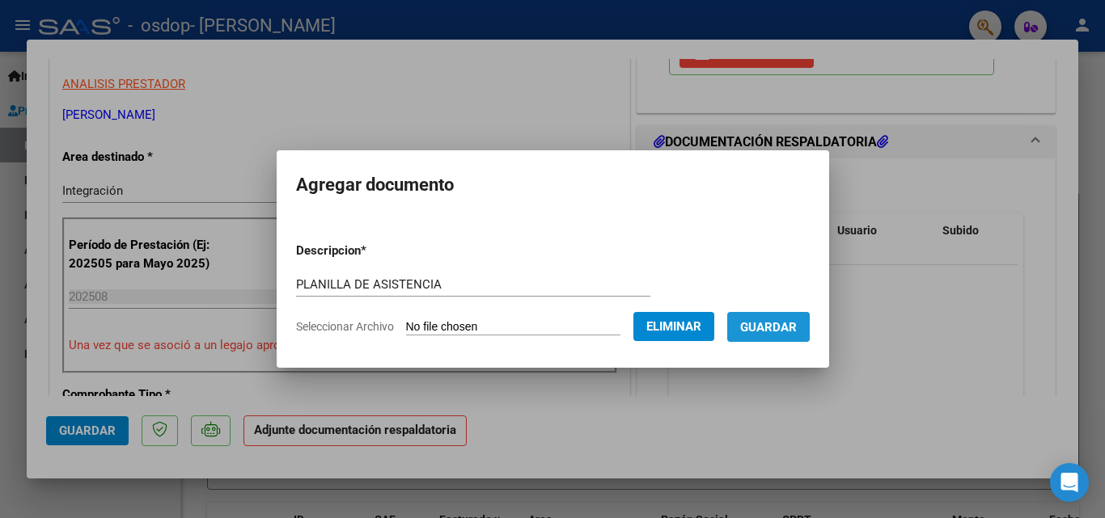
click at [792, 320] on span "Guardar" at bounding box center [768, 327] width 57 height 15
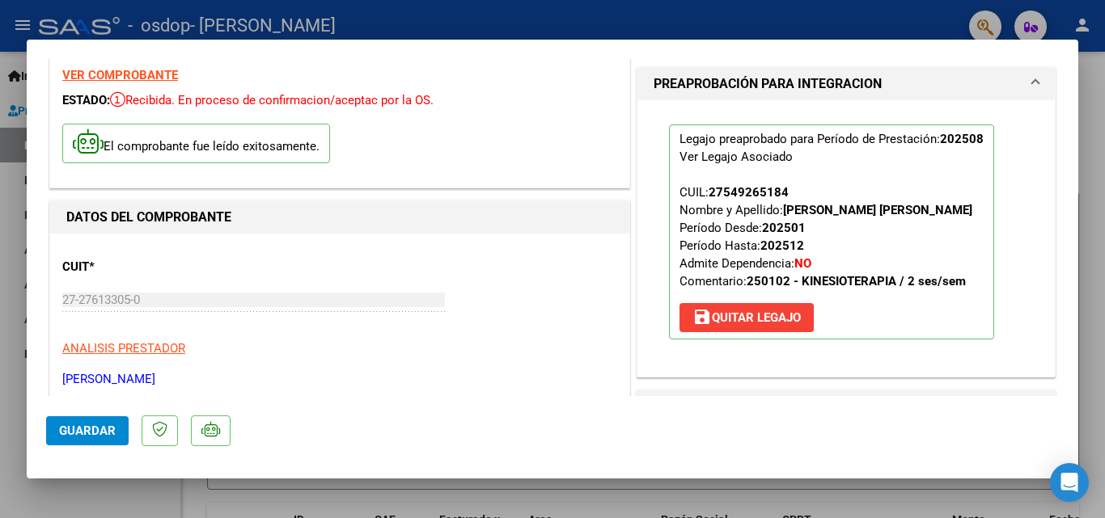
scroll to position [0, 0]
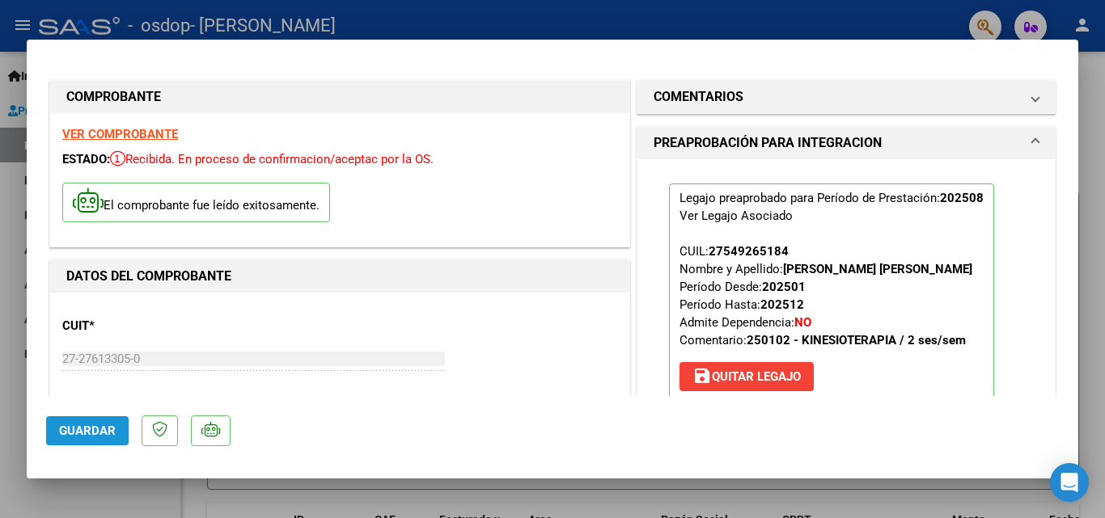
click at [83, 432] on span "Guardar" at bounding box center [87, 431] width 57 height 15
click at [1082, 246] on div at bounding box center [552, 259] width 1105 height 518
type input "$ 0,00"
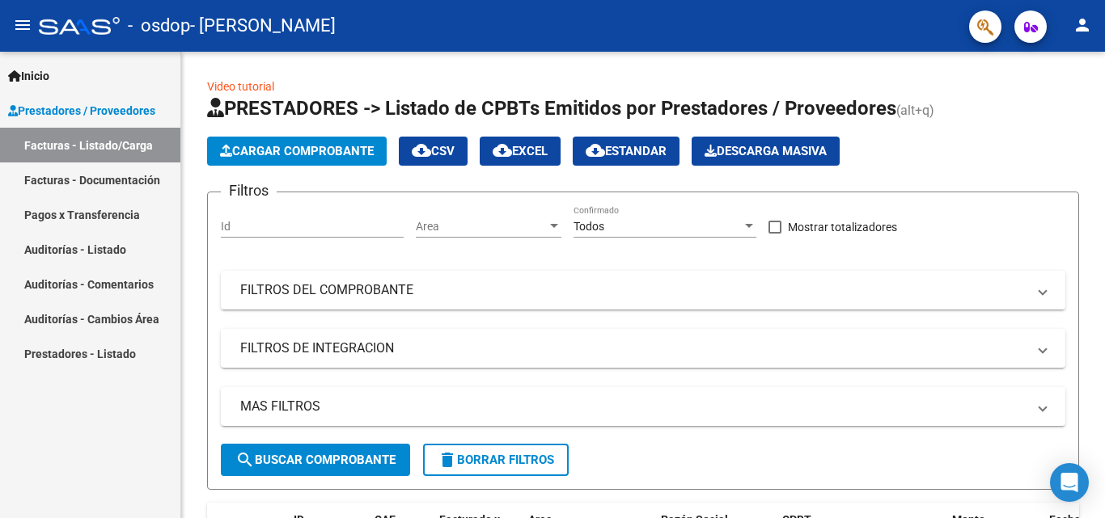
click at [1088, 21] on mat-icon "person" at bounding box center [1081, 24] width 19 height 19
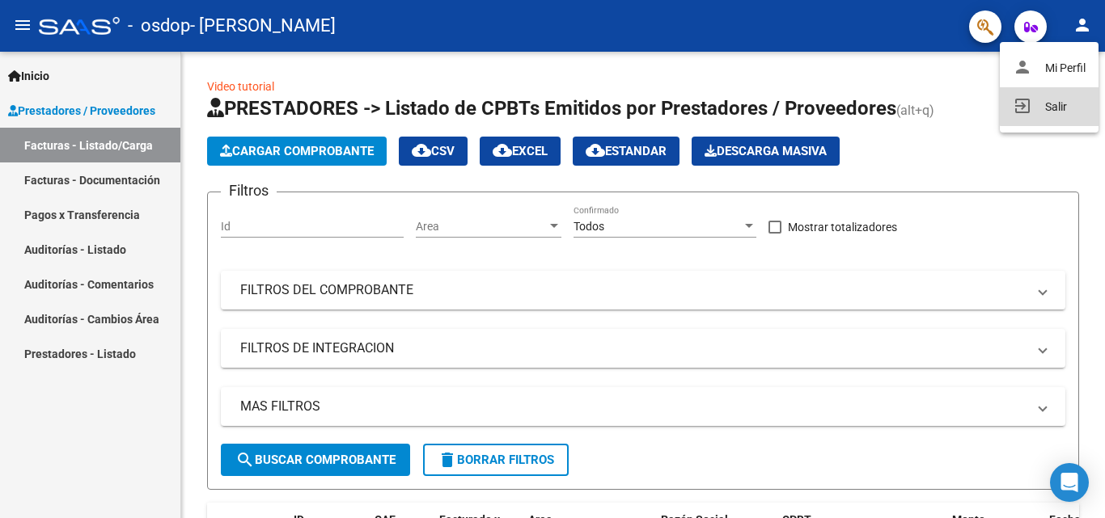
click at [1058, 105] on button "exit_to_app Salir" at bounding box center [1049, 106] width 99 height 39
